Goal: Navigation & Orientation: Find specific page/section

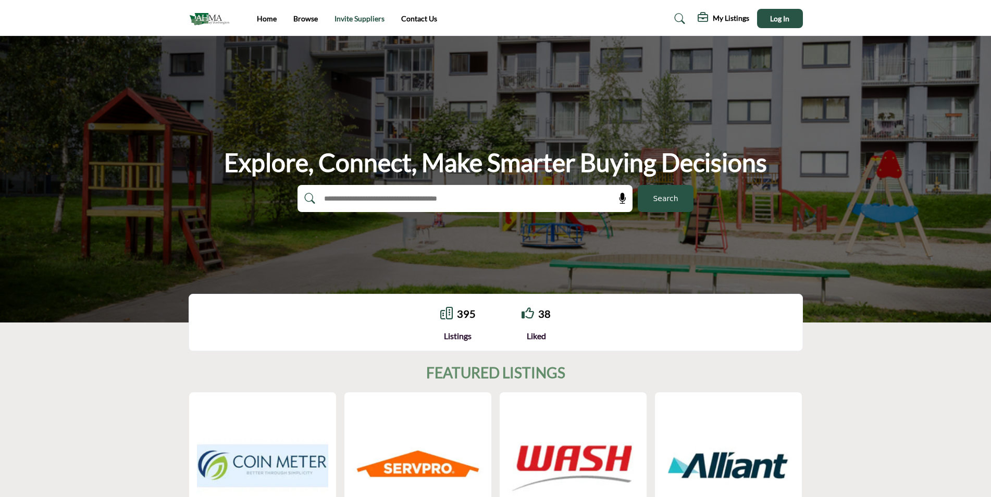
click at [361, 19] on link "Invite Suppliers" at bounding box center [359, 18] width 50 height 9
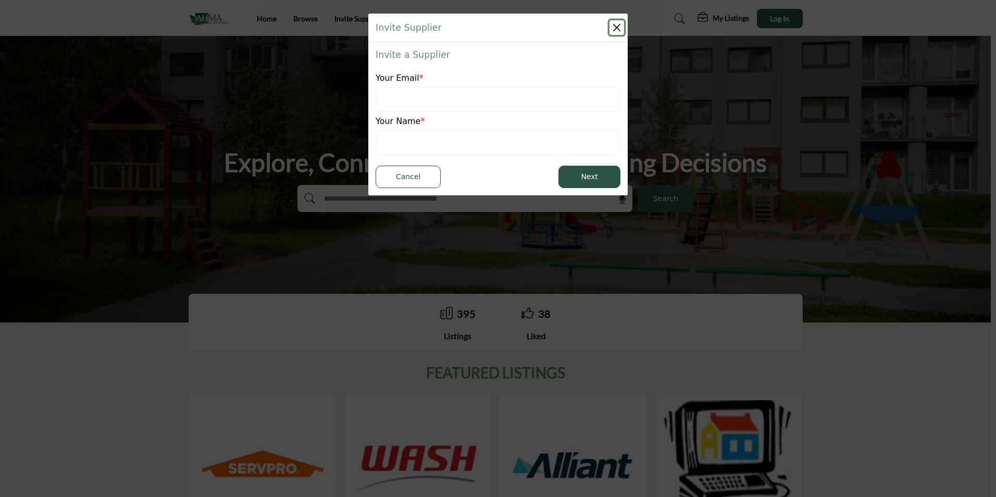
click at [618, 24] on button "Close" at bounding box center [616, 27] width 15 height 15
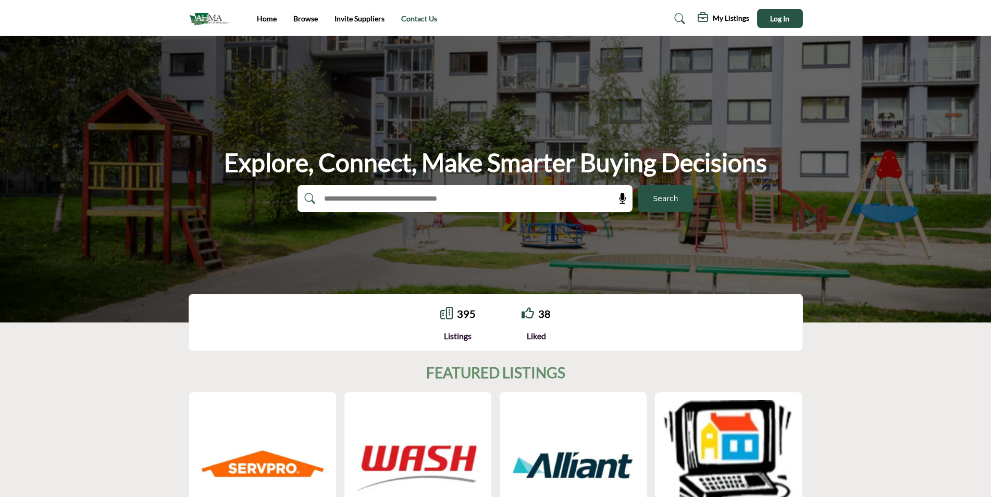
click at [419, 16] on link "Contact Us" at bounding box center [419, 18] width 36 height 9
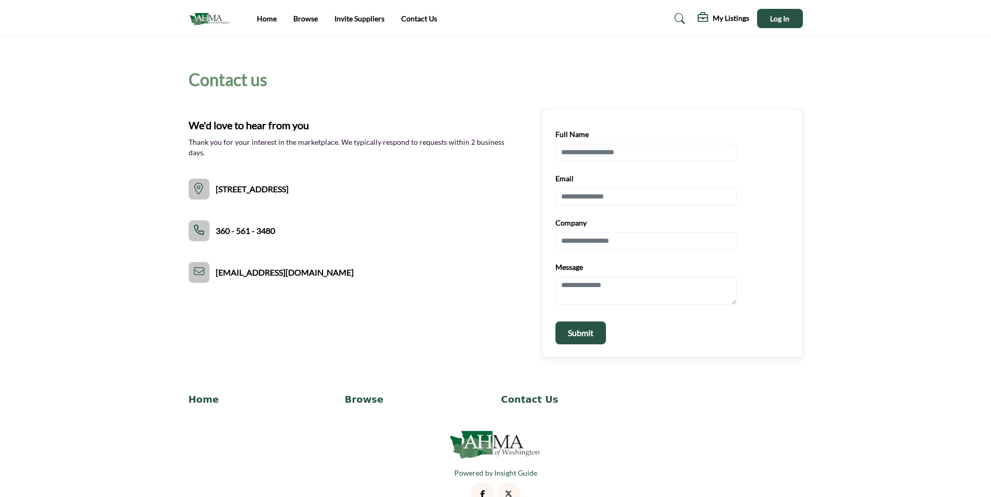
click at [265, 11] on div "Home Browse Invite Suppliers Contact Us" at bounding box center [495, 18] width 625 height 19
click at [265, 19] on link "Home" at bounding box center [267, 18] width 20 height 9
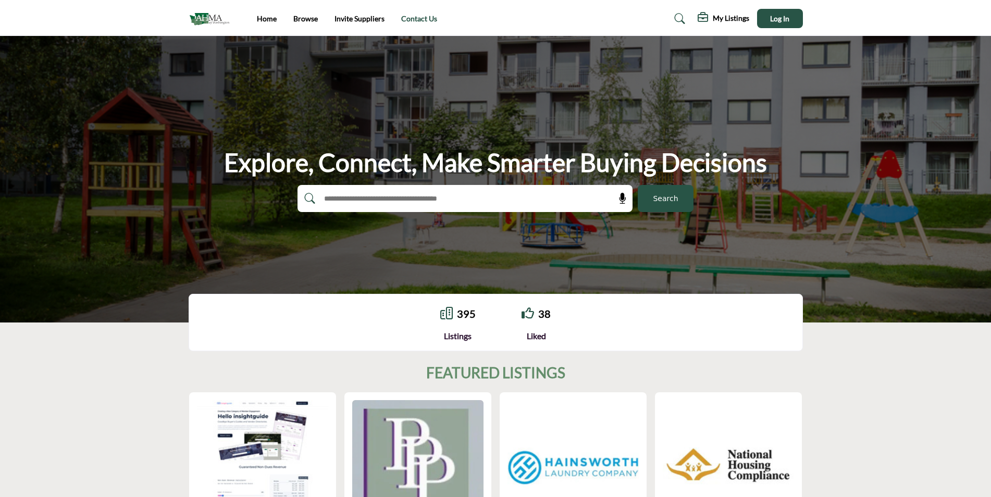
click at [414, 17] on link "Contact Us" at bounding box center [419, 18] width 36 height 9
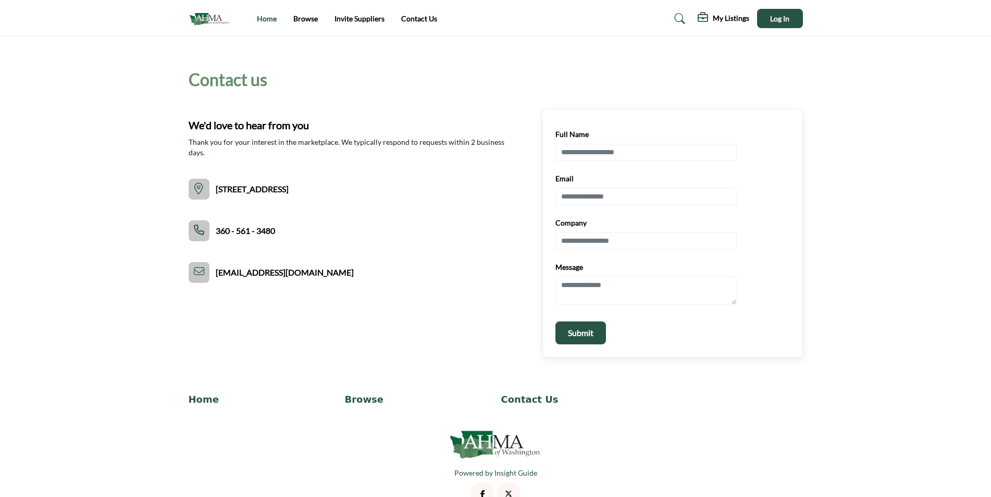
click at [267, 17] on link "Home" at bounding box center [267, 18] width 20 height 9
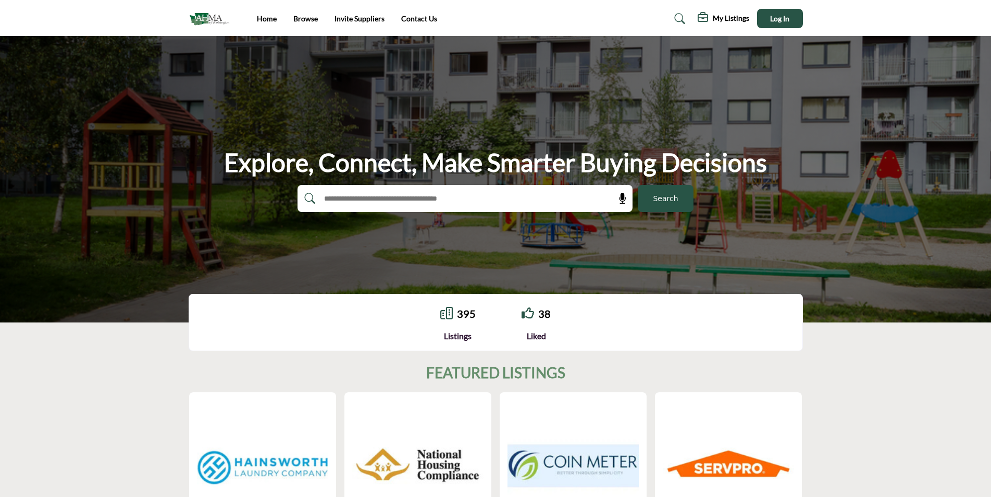
click at [203, 11] on img at bounding box center [212, 18] width 46 height 17
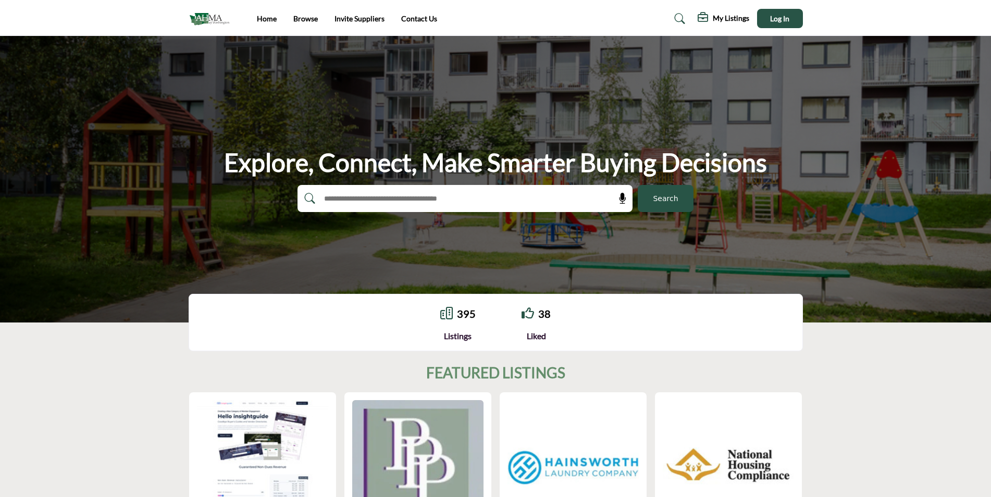
click at [264, 16] on link "Home" at bounding box center [267, 18] width 20 height 9
click at [305, 20] on link "Browse" at bounding box center [305, 18] width 24 height 9
